Goal: Task Accomplishment & Management: Manage account settings

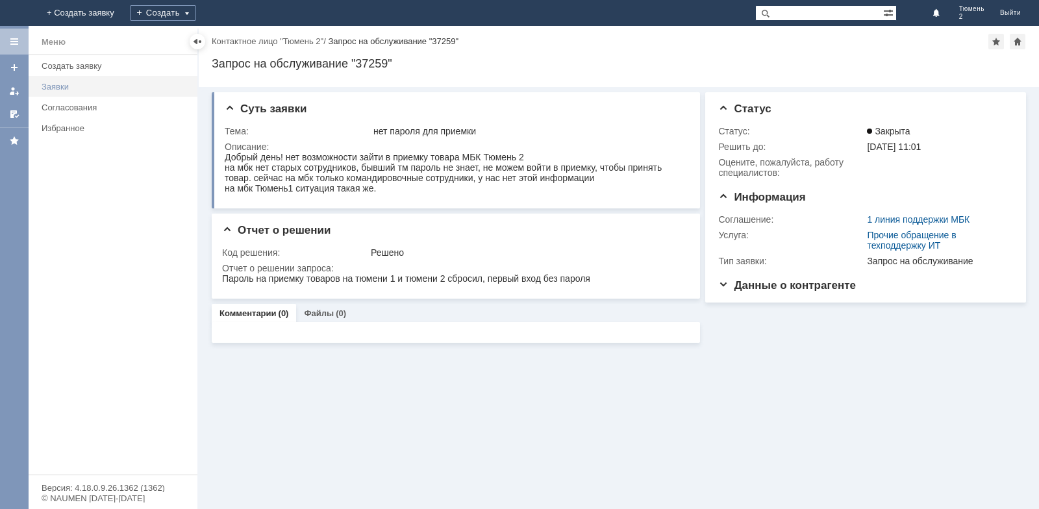
click at [127, 87] on div "Заявки" at bounding box center [116, 87] width 148 height 10
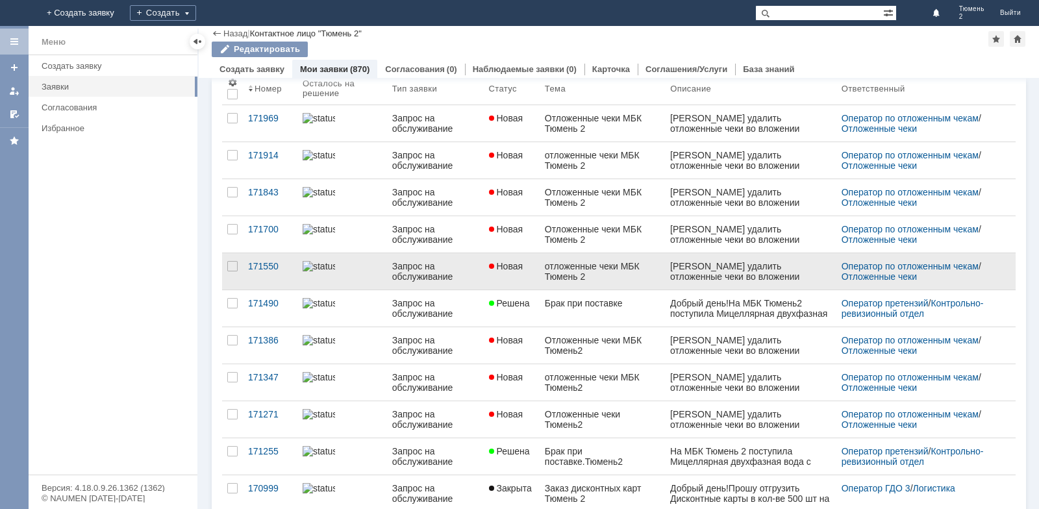
scroll to position [65, 0]
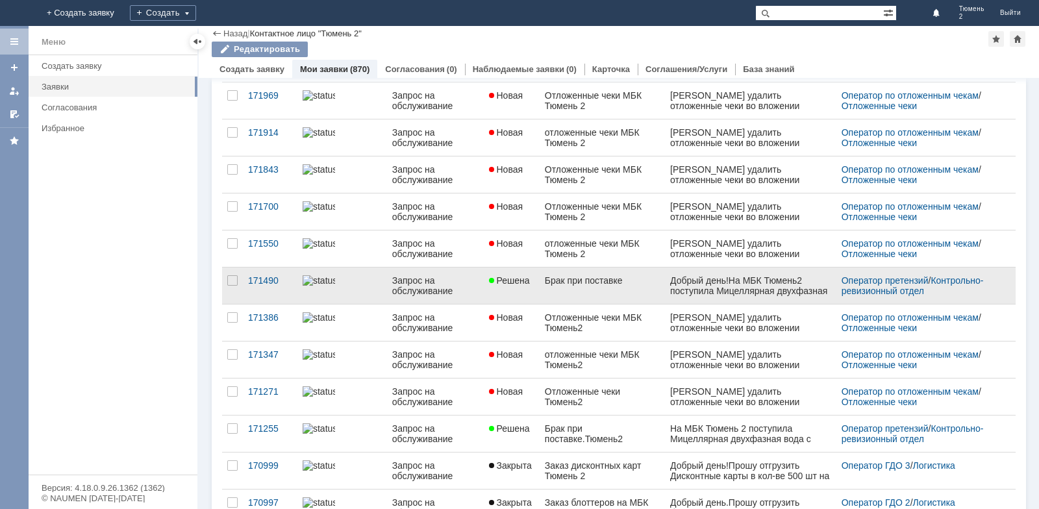
click at [598, 283] on div "Брак при поставке" at bounding box center [602, 280] width 115 height 10
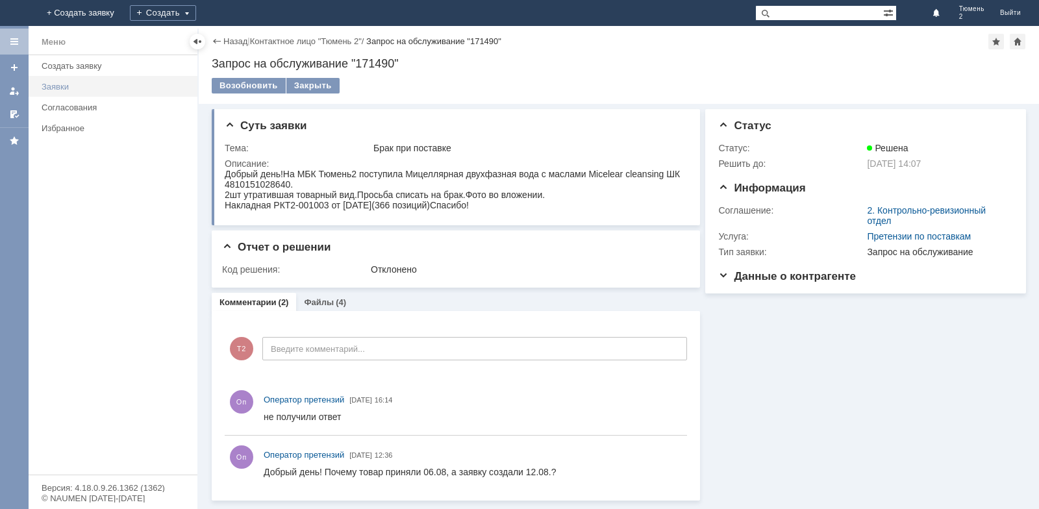
click at [86, 85] on div "Заявки" at bounding box center [116, 87] width 148 height 10
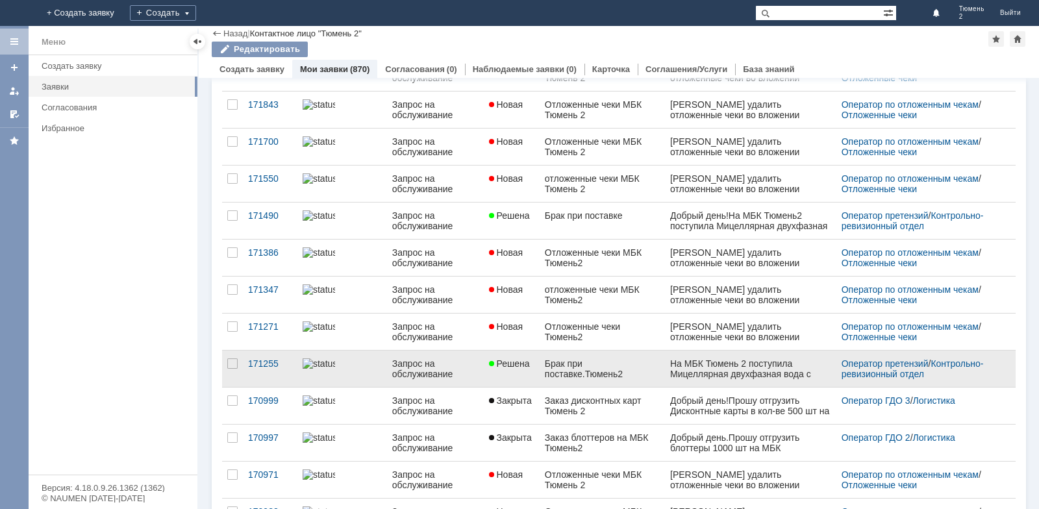
click at [589, 367] on div "Брак при поставке.Тюмень2" at bounding box center [602, 369] width 115 height 21
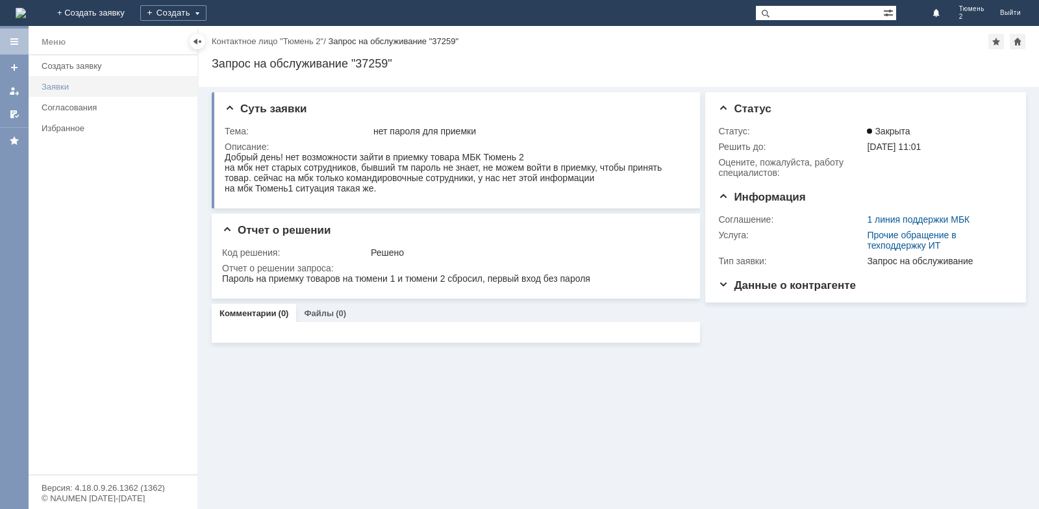
click at [61, 88] on div "Заявки" at bounding box center [116, 87] width 148 height 10
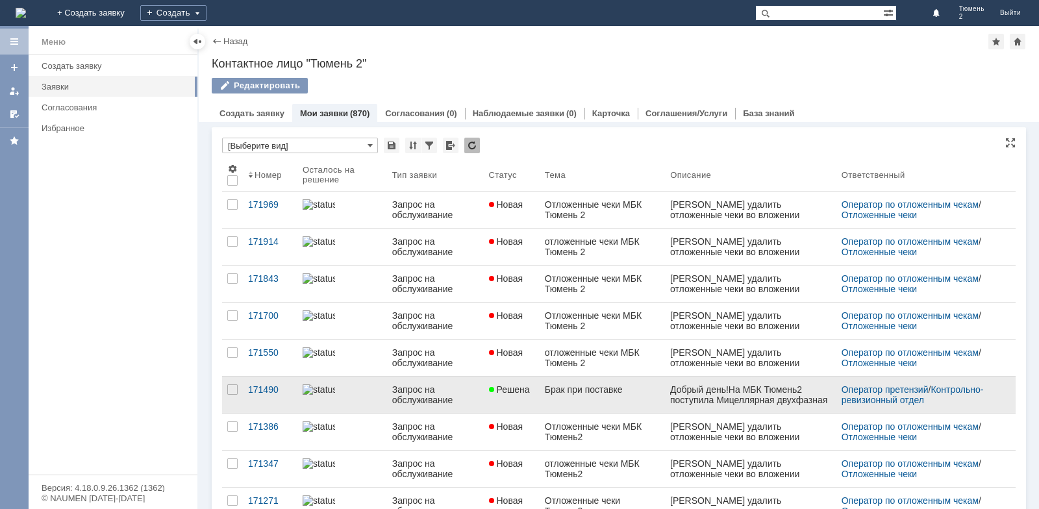
click at [627, 403] on link "Брак при поставке" at bounding box center [602, 395] width 125 height 36
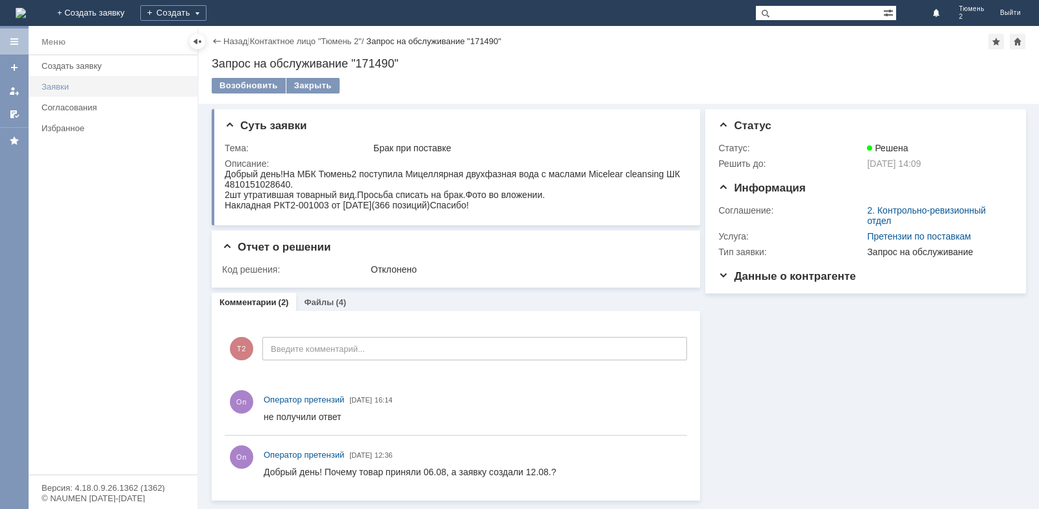
click at [103, 88] on div "Заявки" at bounding box center [116, 87] width 148 height 10
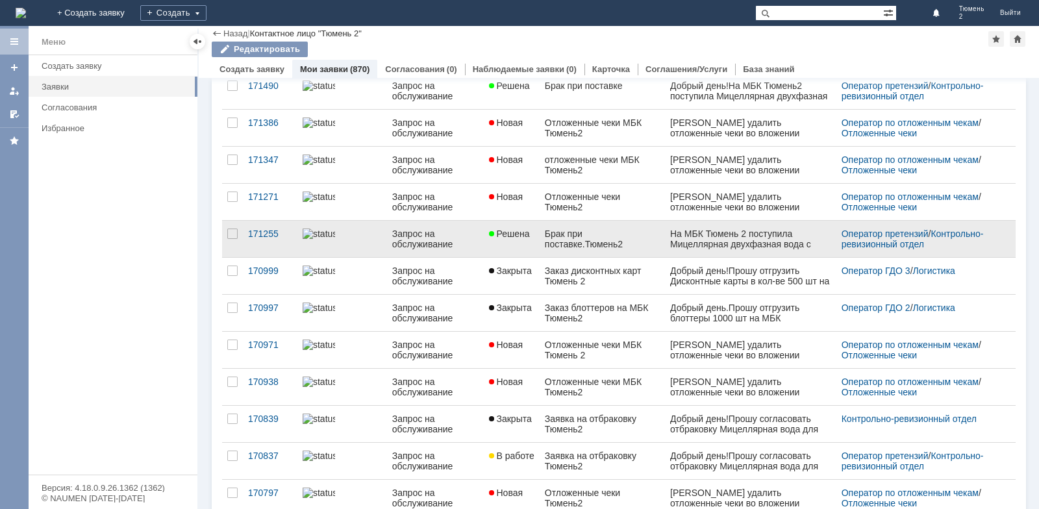
click at [580, 237] on div "Брак при поставке.Тюмень2" at bounding box center [602, 239] width 115 height 21
